Goal: Find specific page/section: Find specific page/section

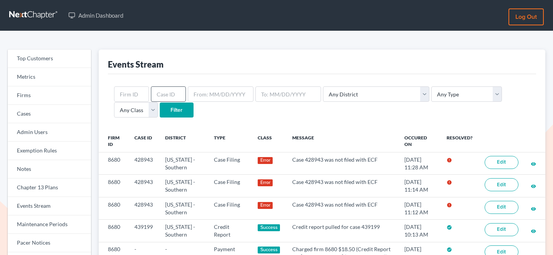
scroll to position [22, 0]
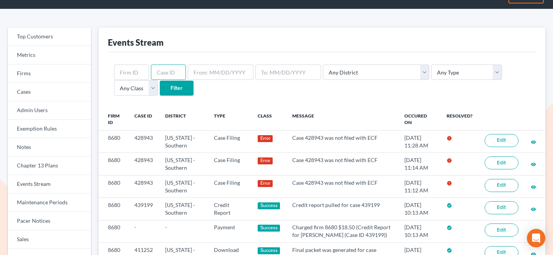
click at [162, 71] on input "text" at bounding box center [168, 72] width 35 height 15
paste input "440064"
type input "440064"
click at [160, 86] on input "Filter" at bounding box center [177, 88] width 34 height 15
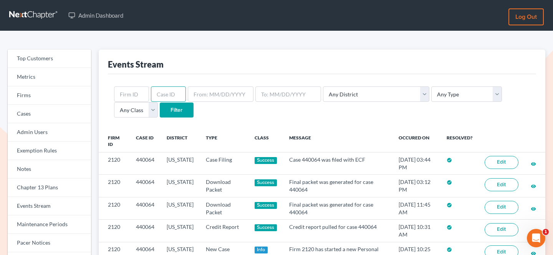
click at [174, 97] on input "text" at bounding box center [168, 93] width 35 height 15
paste input "438243"
type input "438243"
click at [160, 105] on input "Filter" at bounding box center [177, 110] width 34 height 15
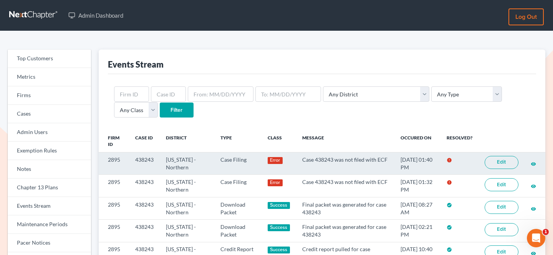
click at [496, 164] on link "Edit" at bounding box center [502, 162] width 34 height 13
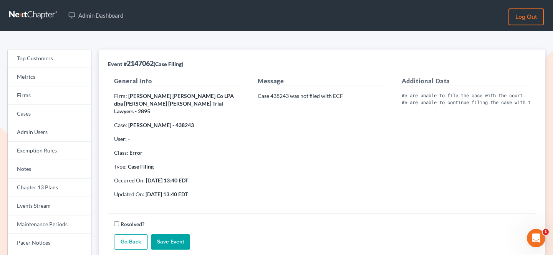
click at [271, 97] on p "Case 438243 was not filed with ECF" at bounding box center [322, 96] width 128 height 8
click at [278, 97] on p "Case 438243 was not filed with ECF" at bounding box center [322, 96] width 128 height 8
copy p "438243"
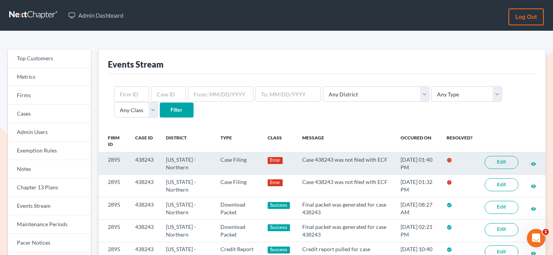
click at [115, 160] on td "2895" at bounding box center [114, 163] width 30 height 22
copy td "2895"
click at [490, 161] on link "Edit" at bounding box center [502, 162] width 34 height 13
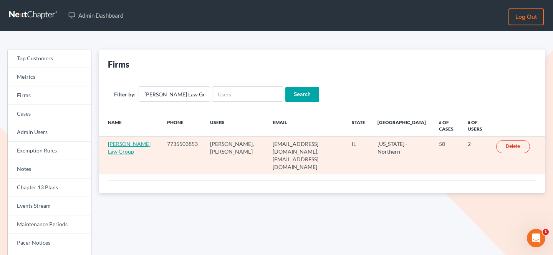
click at [126, 143] on link "[PERSON_NAME] Law Group" at bounding box center [129, 148] width 43 height 14
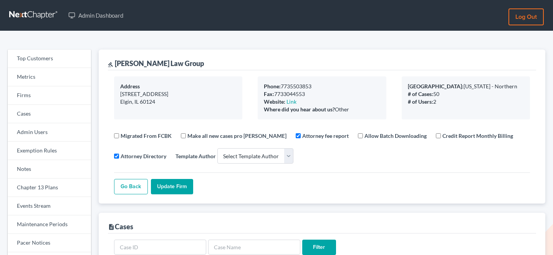
select select
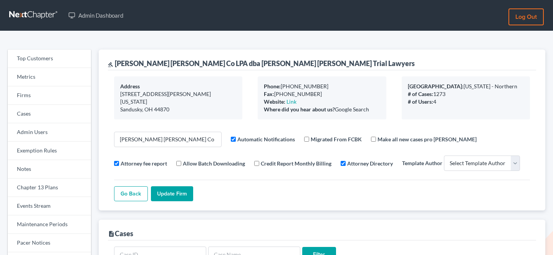
select select
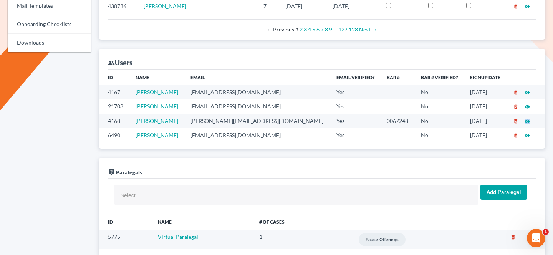
scroll to position [423, 0]
